Goal: Find contact information: Find contact information

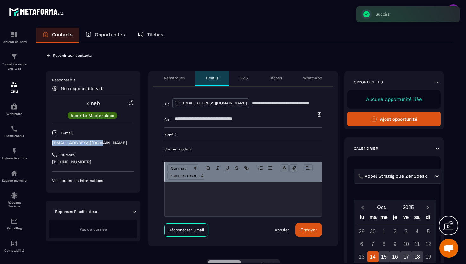
drag, startPoint x: 106, startPoint y: 145, endPoint x: 47, endPoint y: 144, distance: 58.6
click at [47, 144] on div "Responsable No responsable yet Zineb Inscrits Masterclass E-mail [EMAIL_ADDRESS…" at bounding box center [93, 131] width 95 height 121
copy p "[EMAIL_ADDRESS][DOMAIN_NAME]"
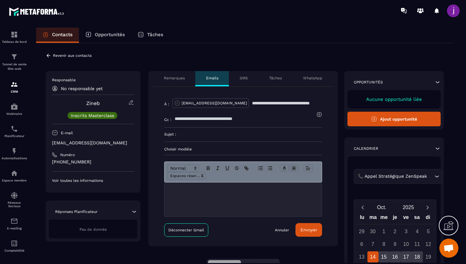
click at [49, 55] on icon at bounding box center [49, 56] width 6 height 6
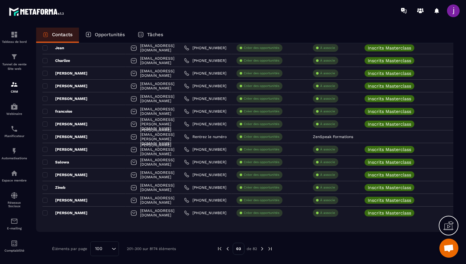
scroll to position [1148, 0]
